Goal: Task Accomplishment & Management: Use online tool/utility

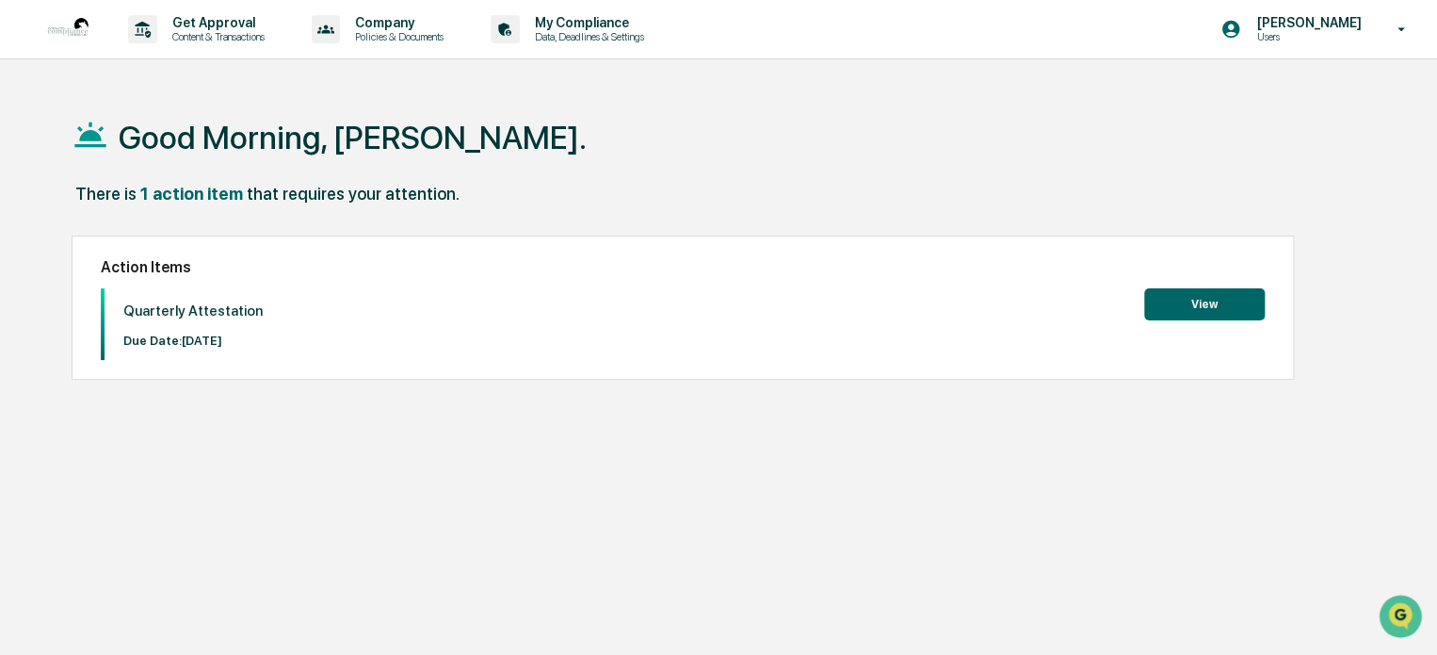
click at [1221, 308] on button "View" at bounding box center [1204, 304] width 121 height 32
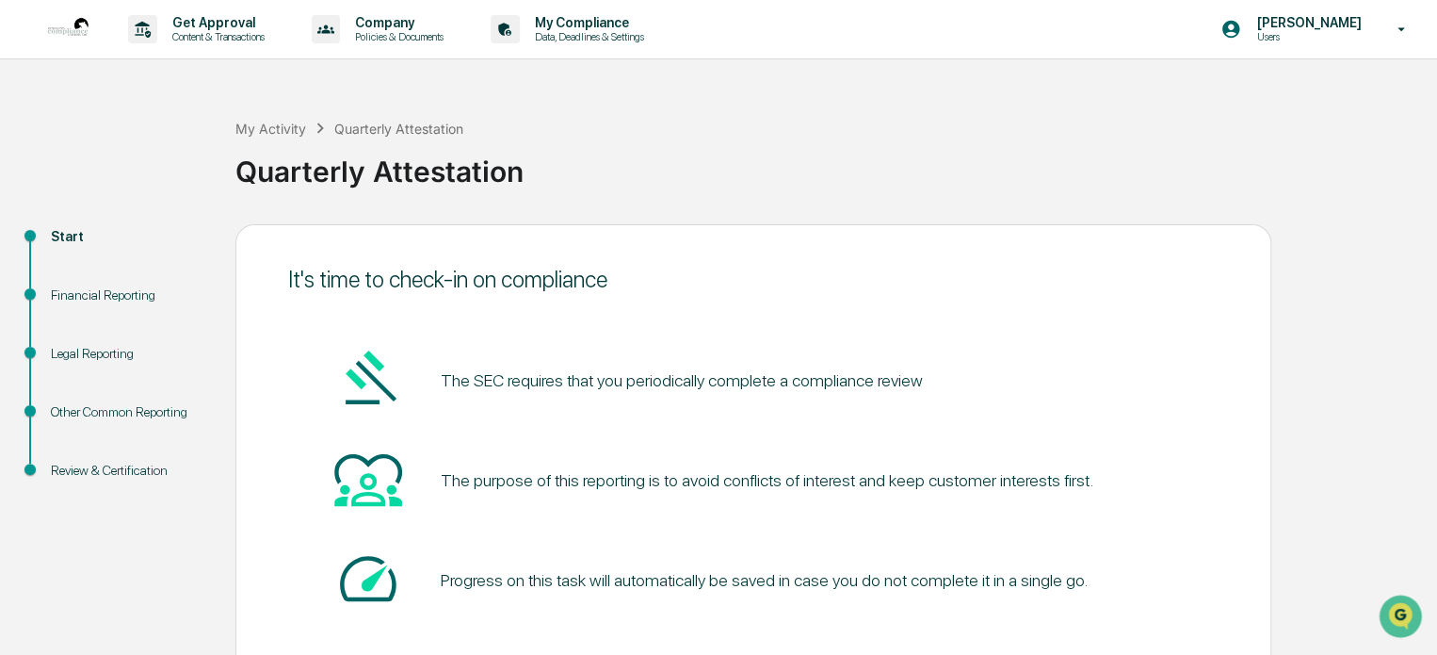
scroll to position [103, 0]
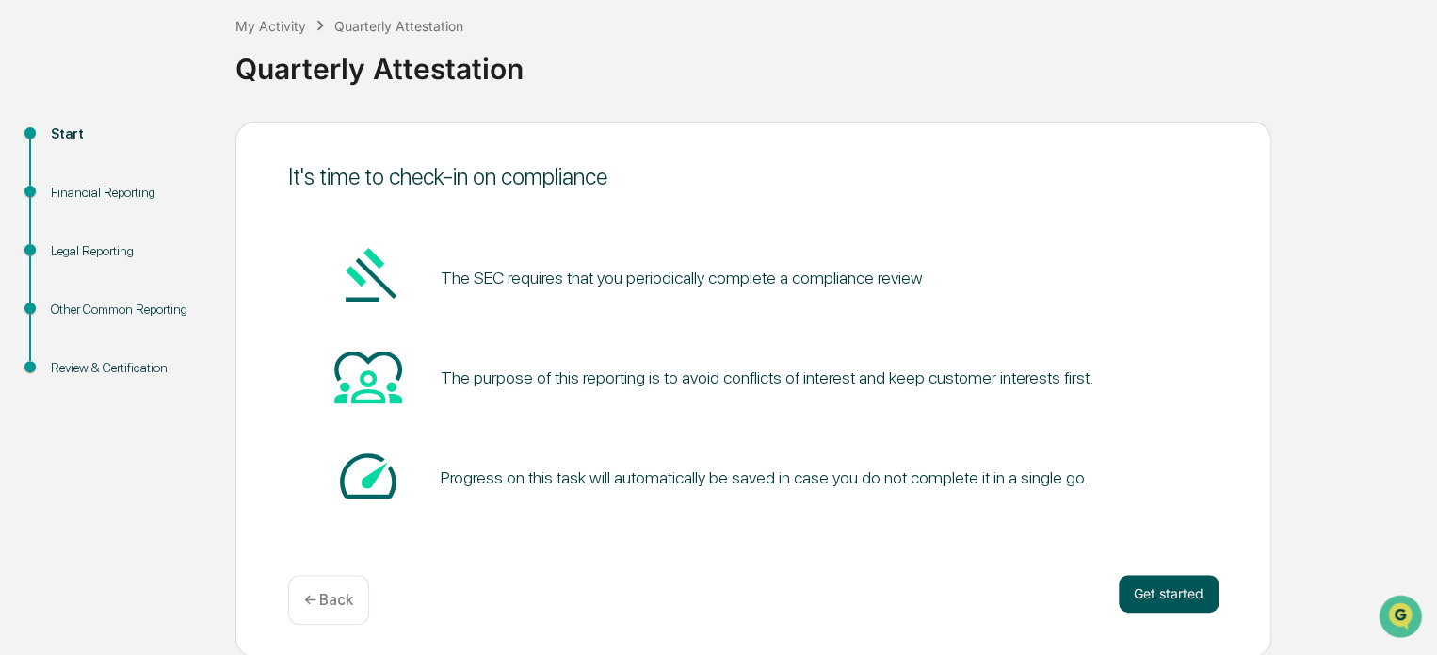
click at [1156, 580] on button "Get started" at bounding box center [1169, 594] width 100 height 38
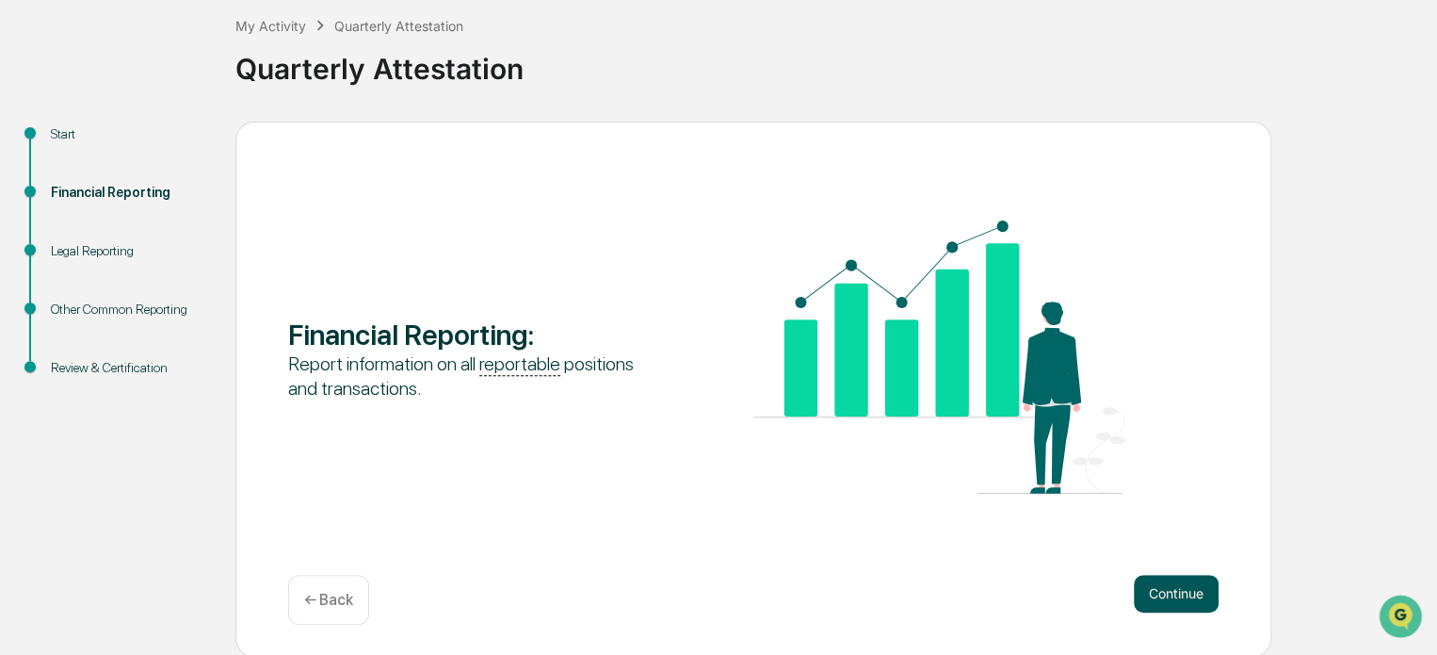
click at [1173, 588] on button "Continue" at bounding box center [1176, 594] width 85 height 38
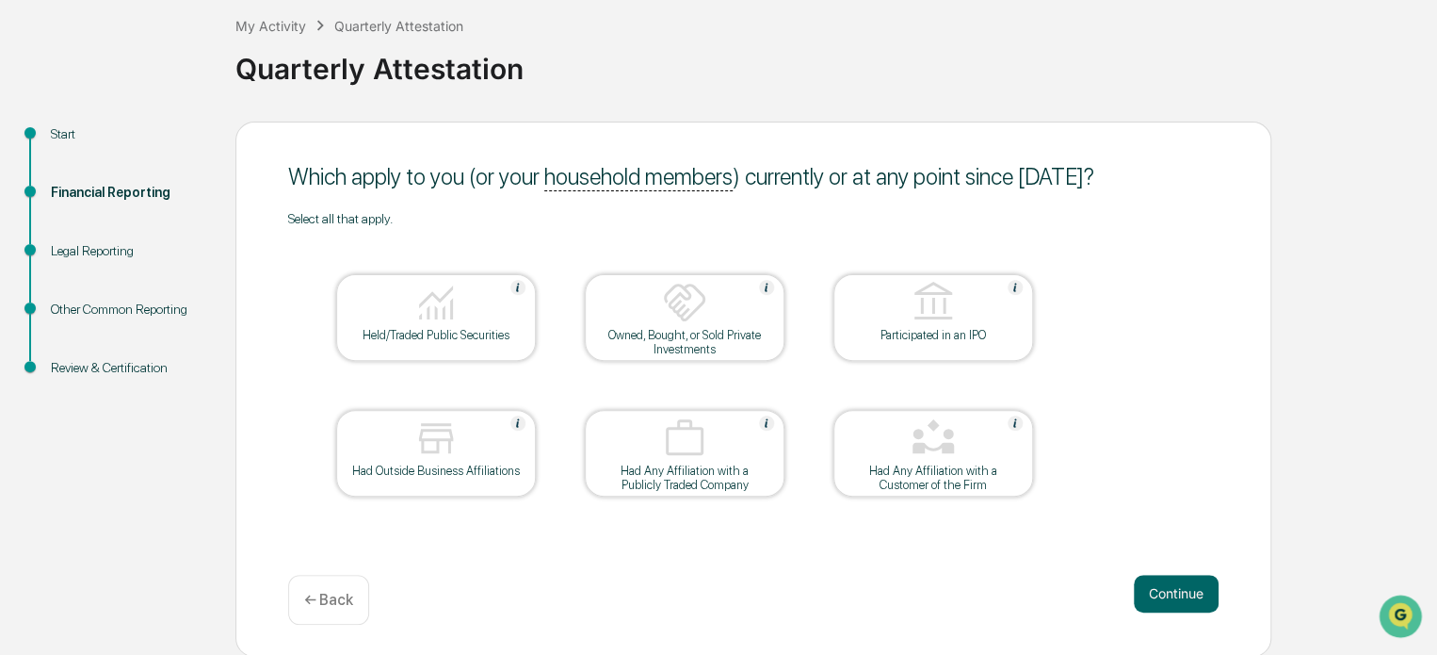
click at [431, 321] on img at bounding box center [436, 302] width 45 height 45
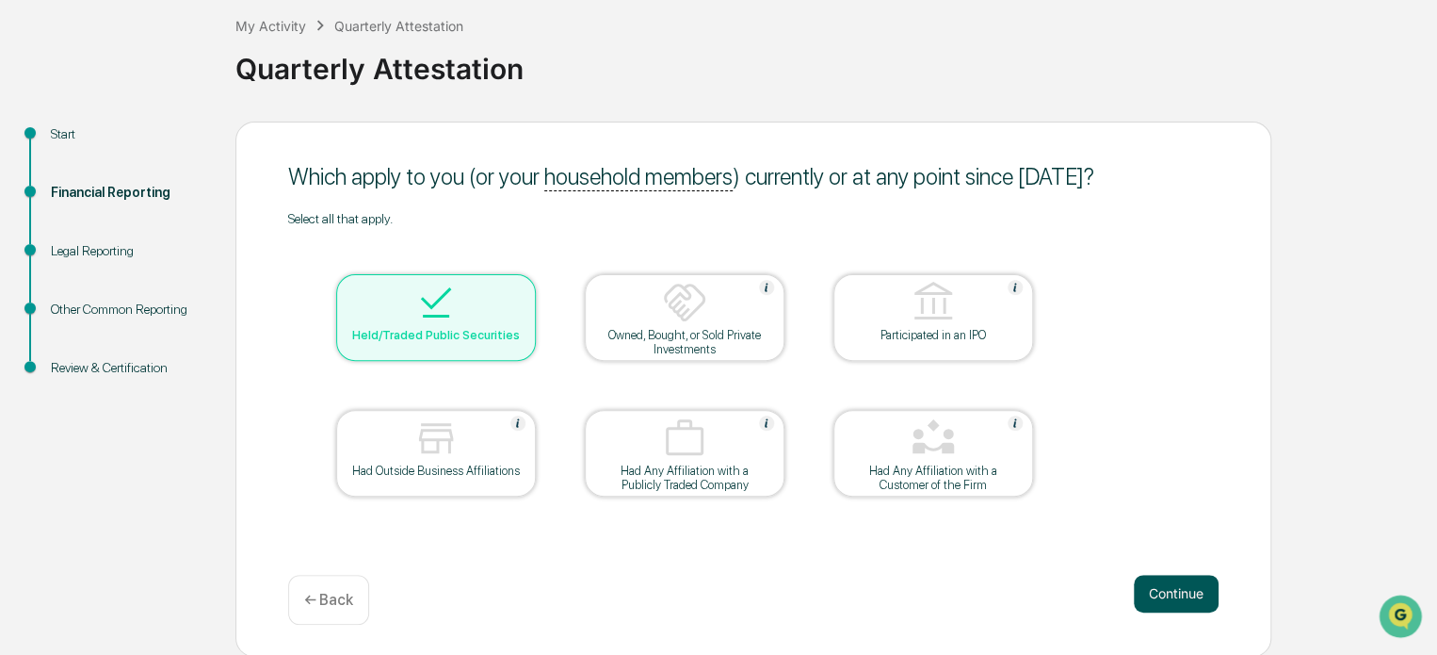
click at [1162, 589] on button "Continue" at bounding box center [1176, 594] width 85 height 38
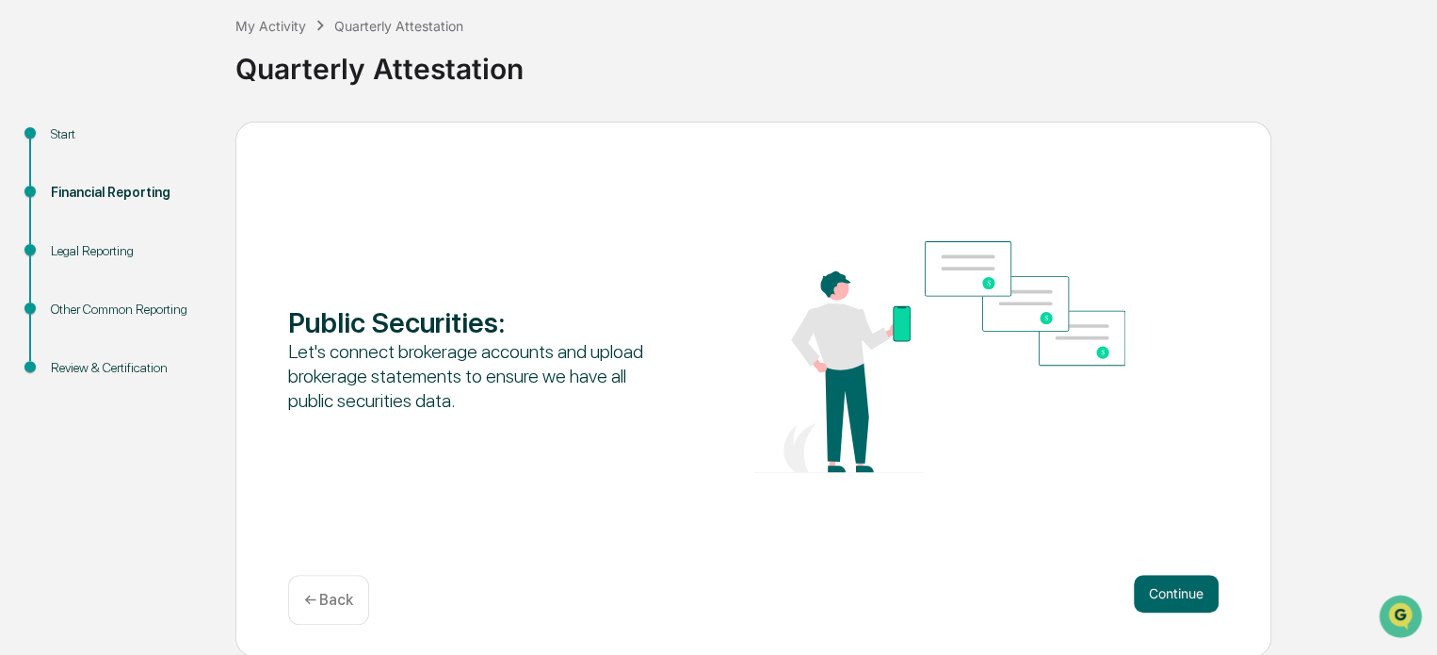
click at [1162, 589] on button "Continue" at bounding box center [1176, 594] width 85 height 38
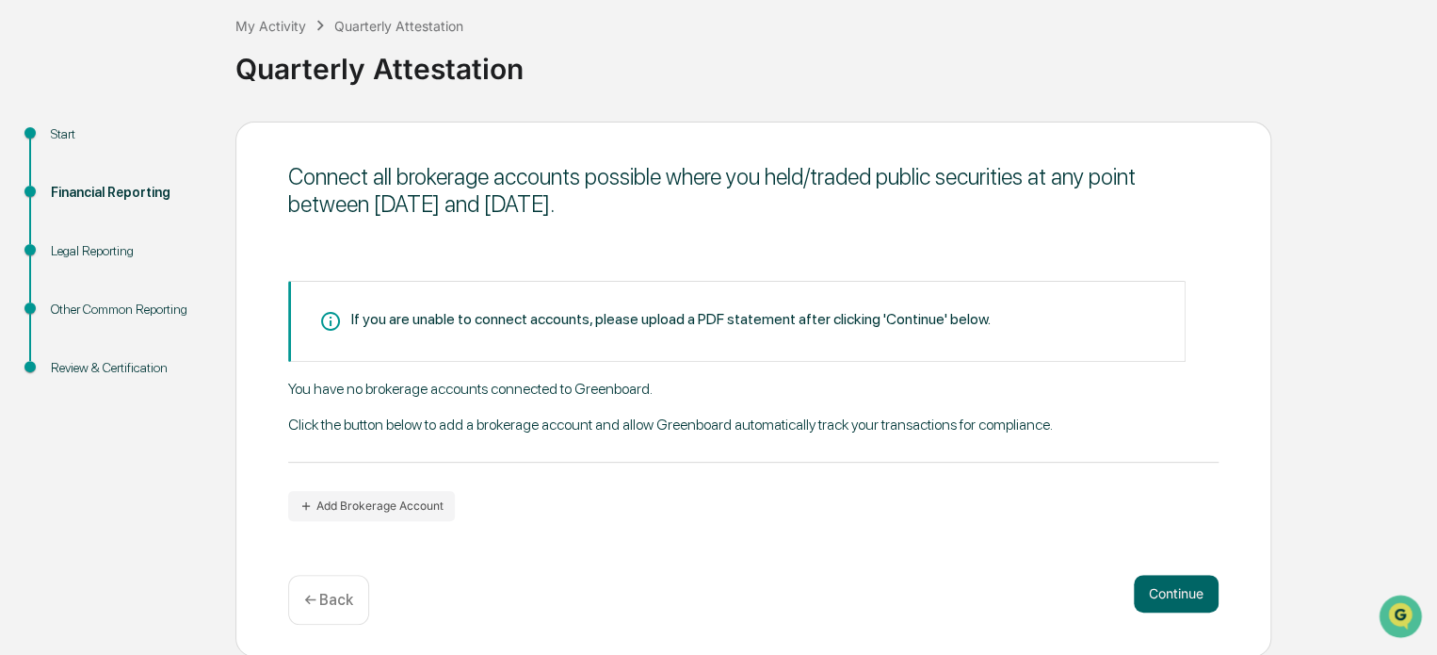
scroll to position [102, 0]
click at [411, 496] on button "Add Brokerage Account" at bounding box center [371, 507] width 167 height 30
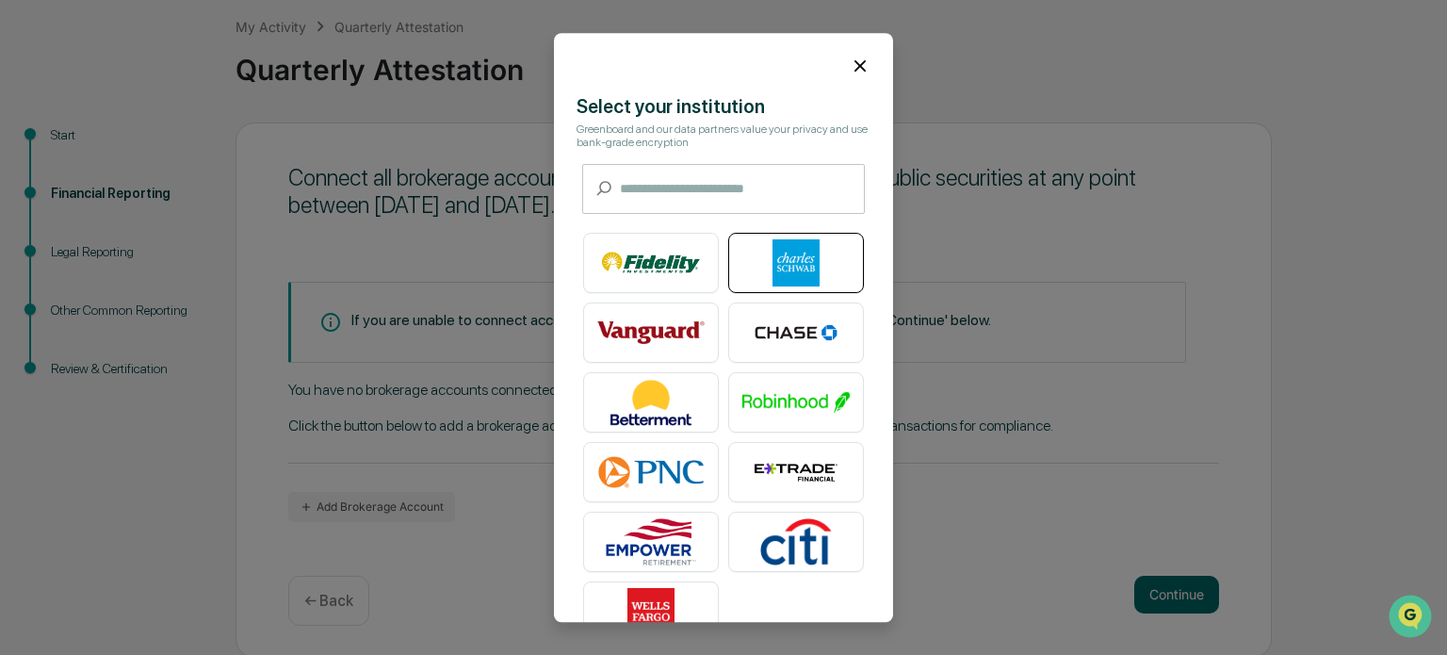
click at [784, 255] on img at bounding box center [795, 262] width 107 height 47
click at [850, 74] on icon at bounding box center [860, 66] width 21 height 21
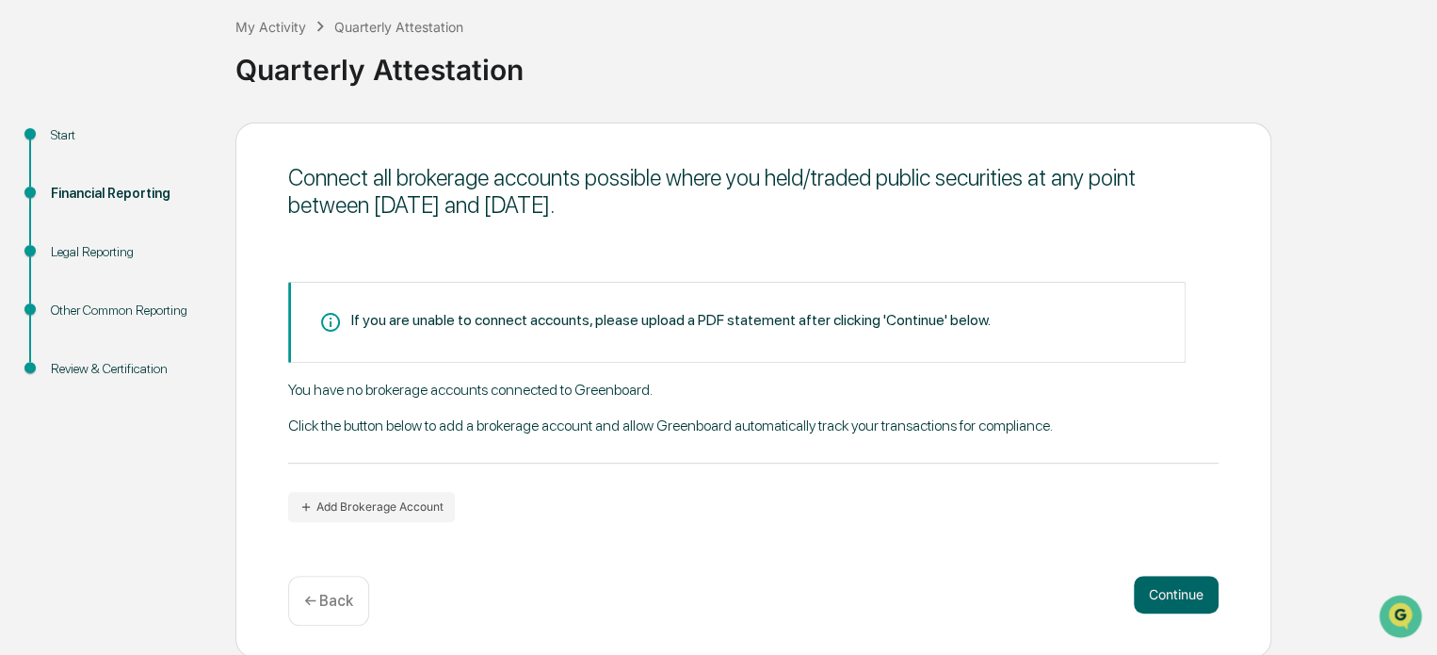
scroll to position [103, 0]
